Goal: Use online tool/utility: Utilize a website feature to perform a specific function

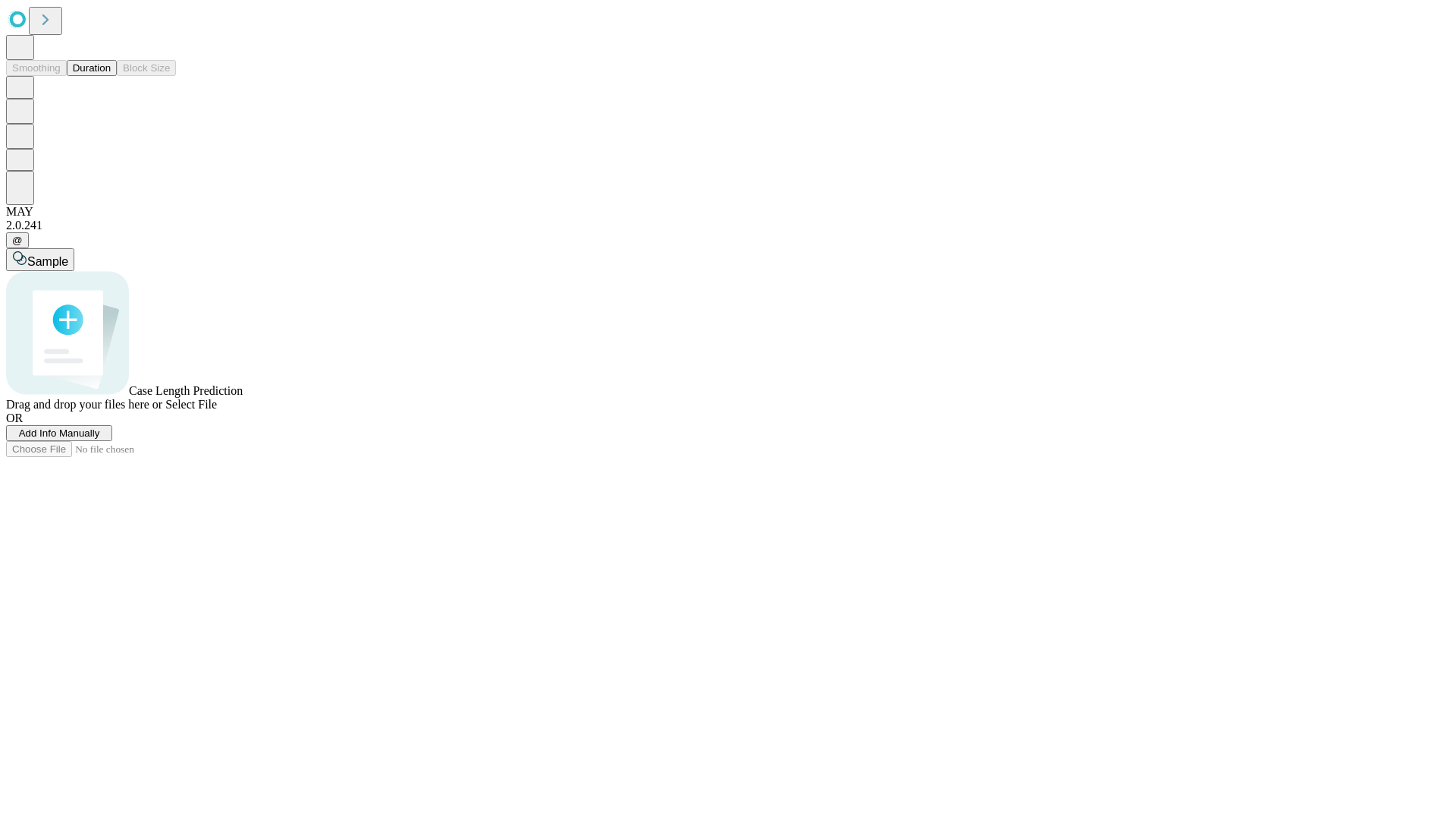
click at [111, 76] on button "Duration" at bounding box center [91, 68] width 50 height 16
click at [217, 411] on span "Select File" at bounding box center [191, 404] width 51 height 13
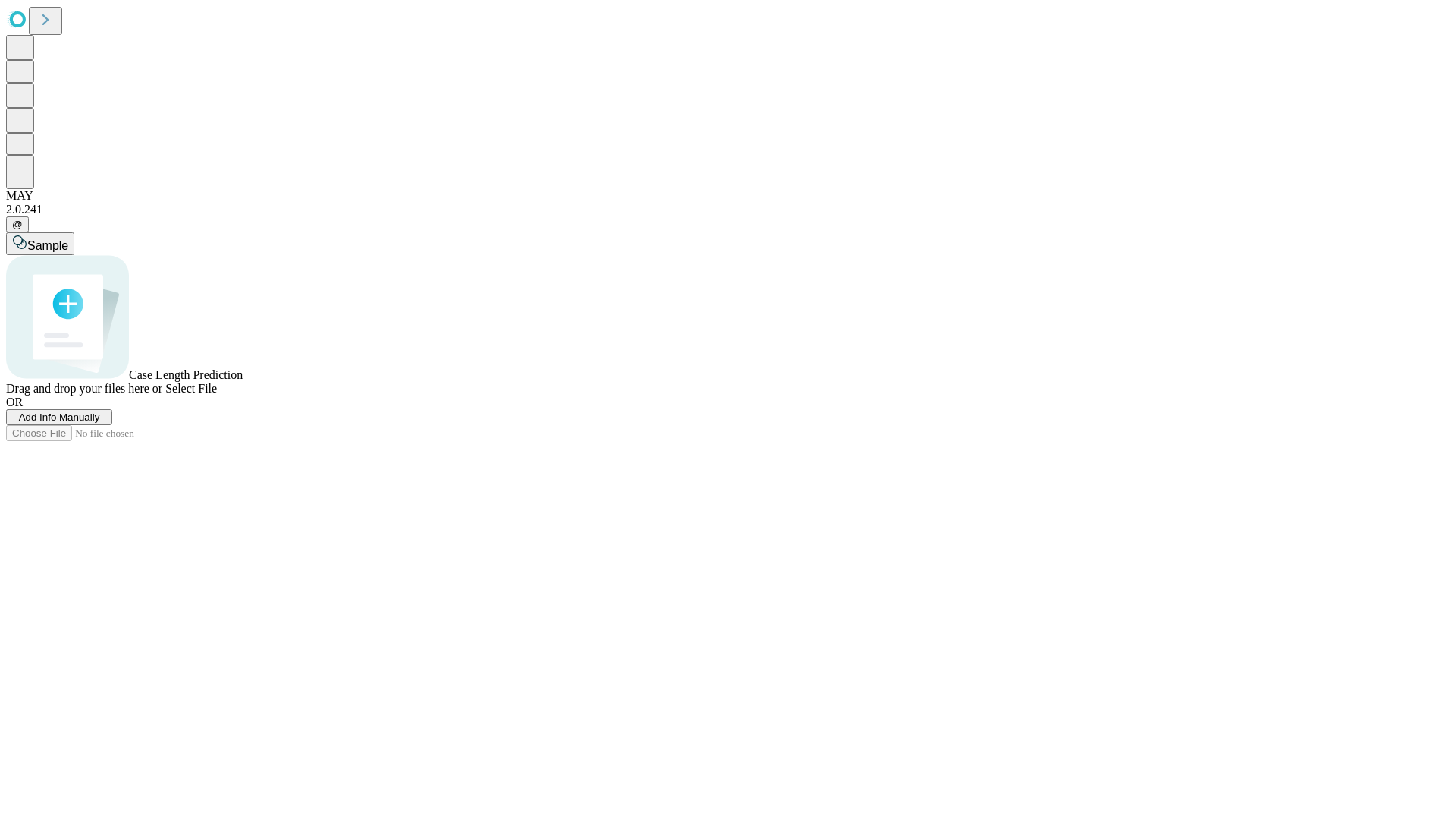
click at [217, 395] on span "Select File" at bounding box center [191, 388] width 51 height 13
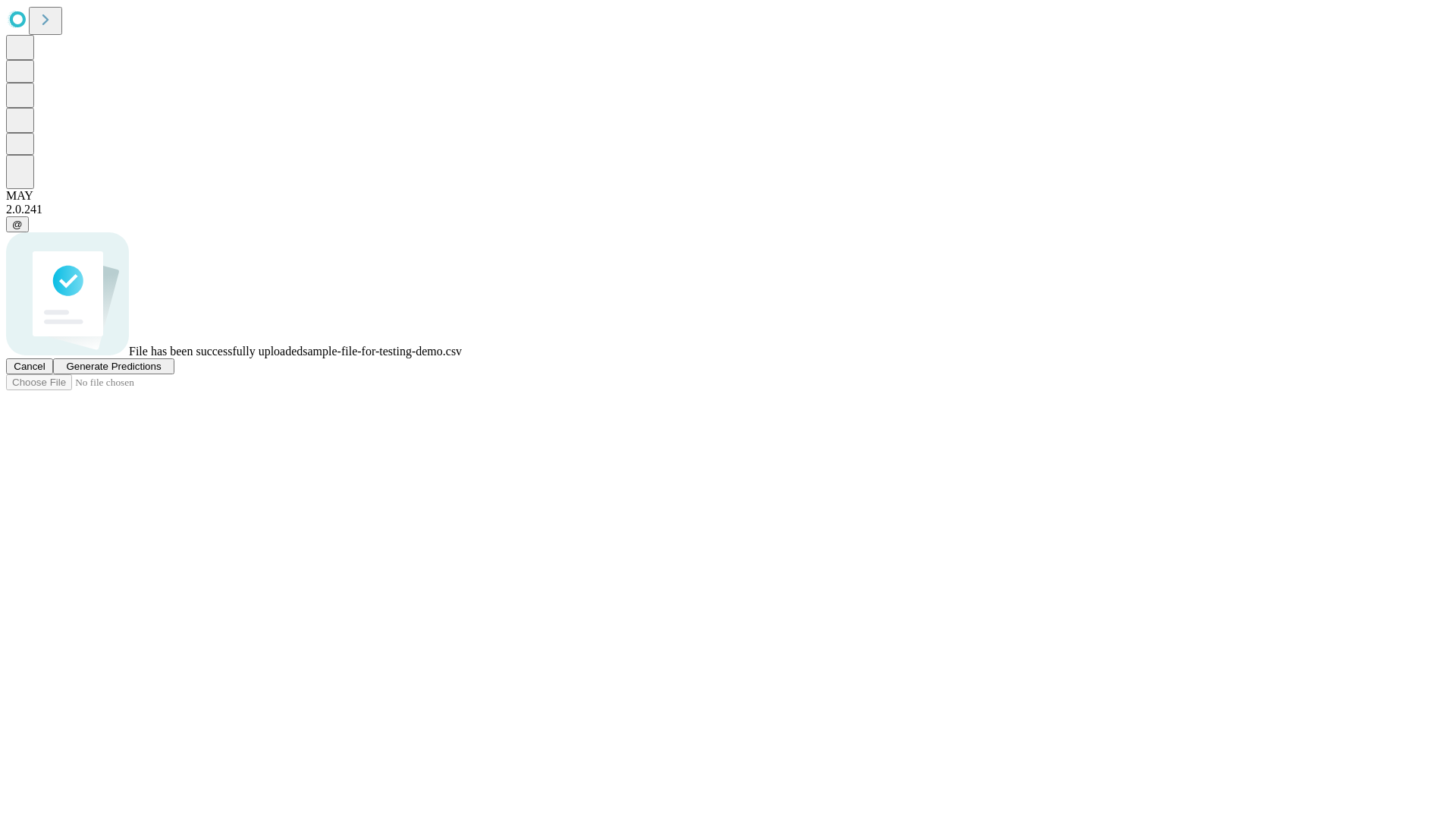
click at [161, 372] on span "Generate Predictions" at bounding box center [113, 366] width 95 height 12
